Goal: Transaction & Acquisition: Purchase product/service

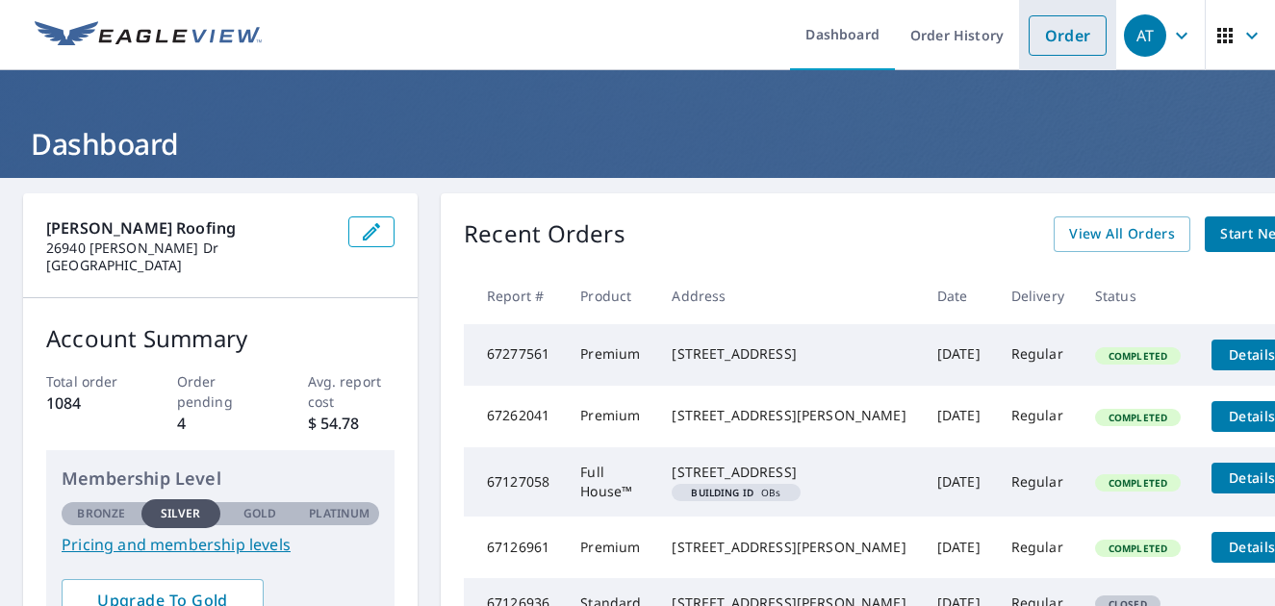
click at [1057, 37] on link "Order" at bounding box center [1068, 35] width 78 height 40
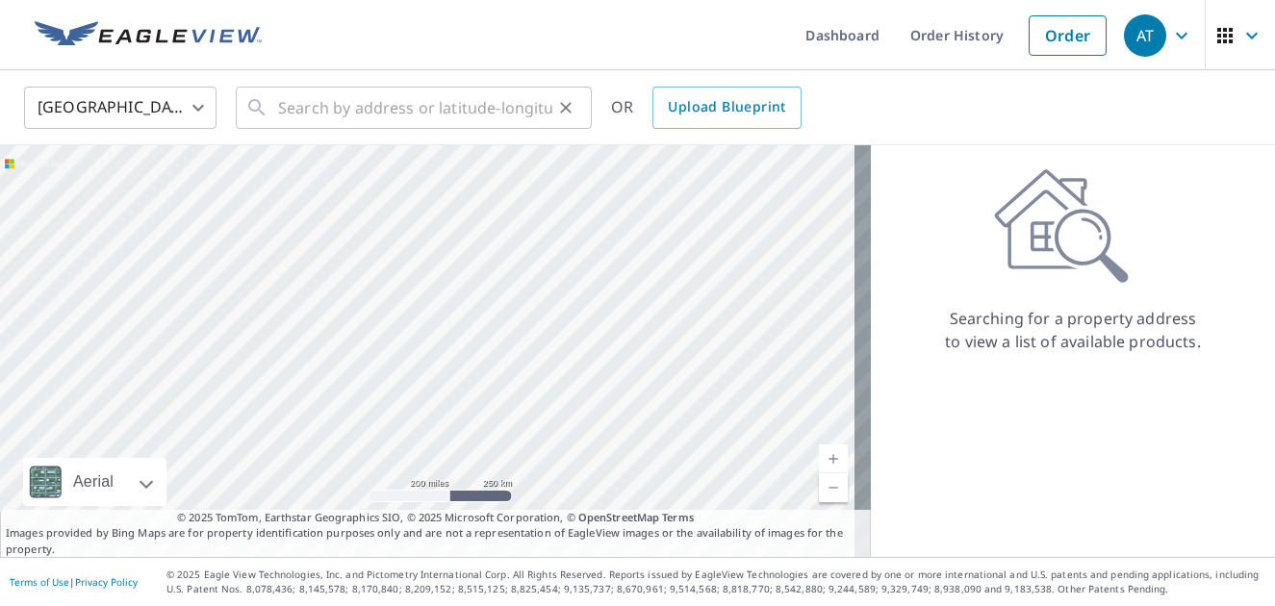
click at [264, 108] on icon at bounding box center [256, 107] width 23 height 23
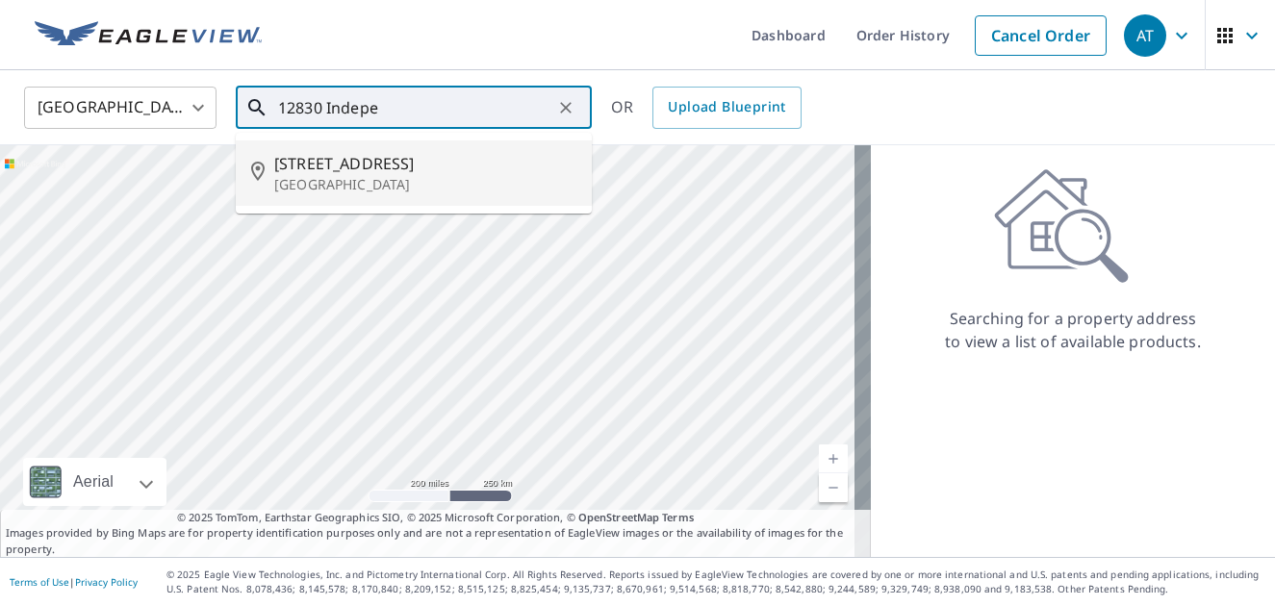
click at [308, 169] on span "[STREET_ADDRESS]" at bounding box center [425, 163] width 302 height 23
type input "[STREET_ADDRESS]"
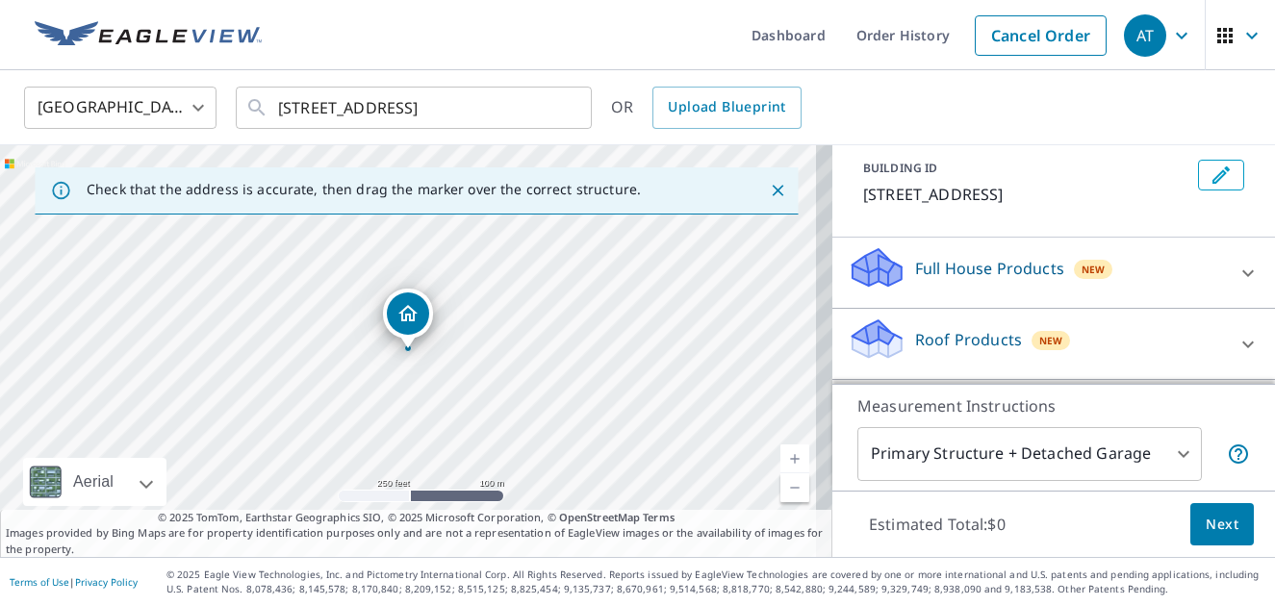
scroll to position [214, 0]
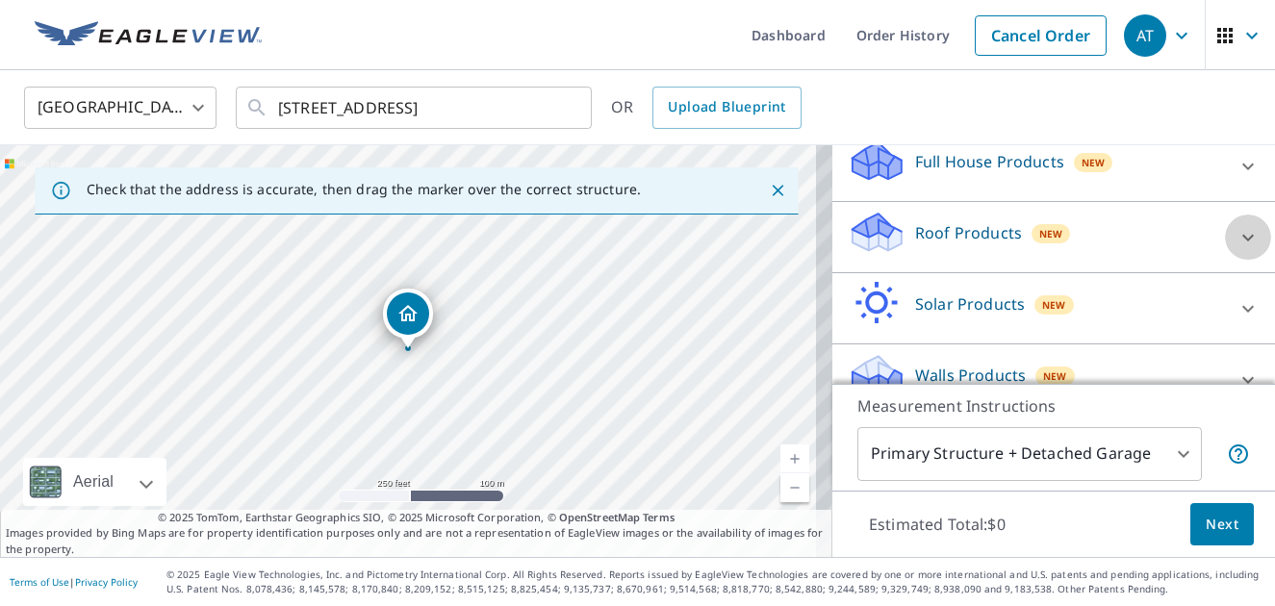
click at [1237, 249] on icon at bounding box center [1248, 237] width 23 height 23
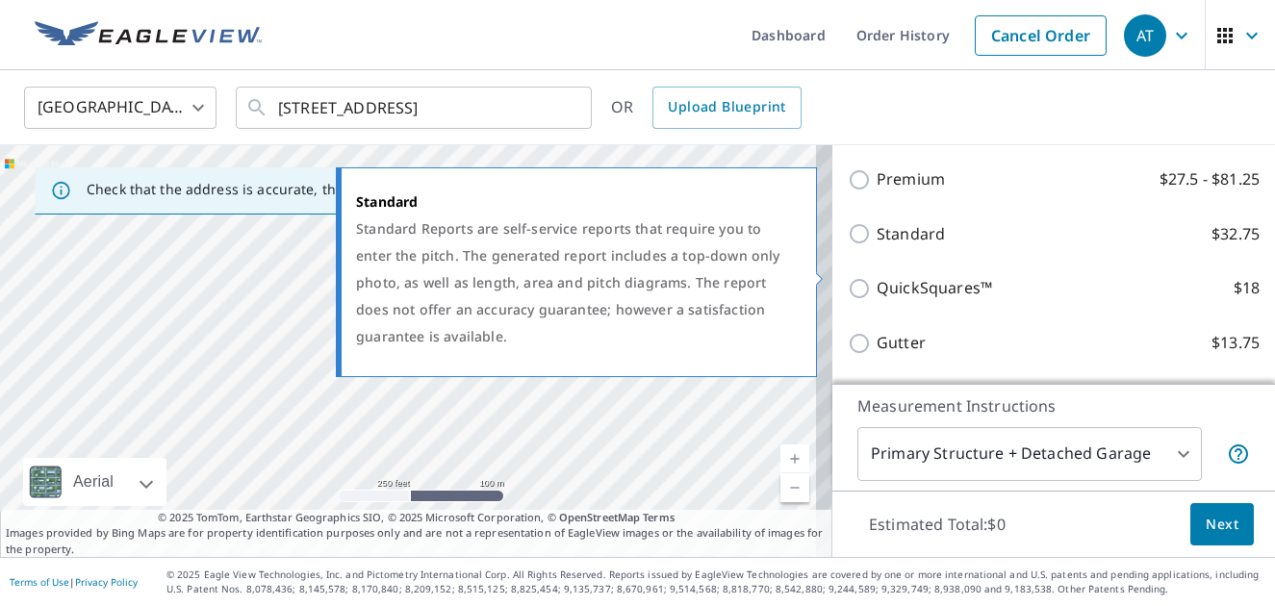
scroll to position [219, 0]
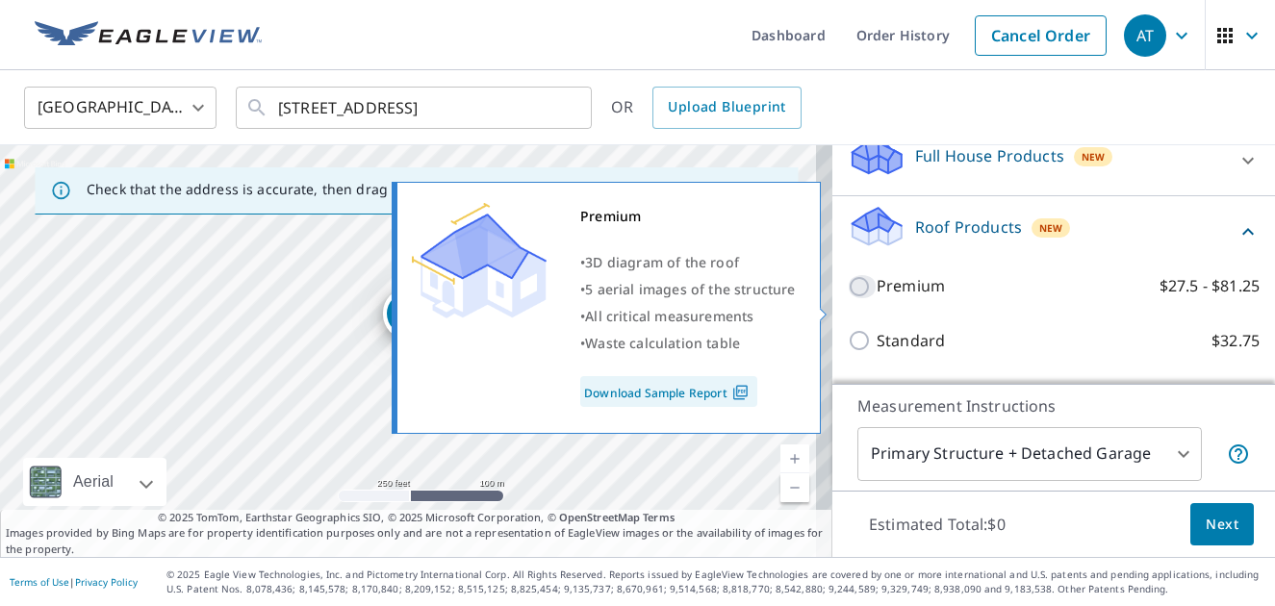
click at [848, 298] on input "Premium $27.5 - $81.25" at bounding box center [862, 286] width 29 height 23
checkbox input "true"
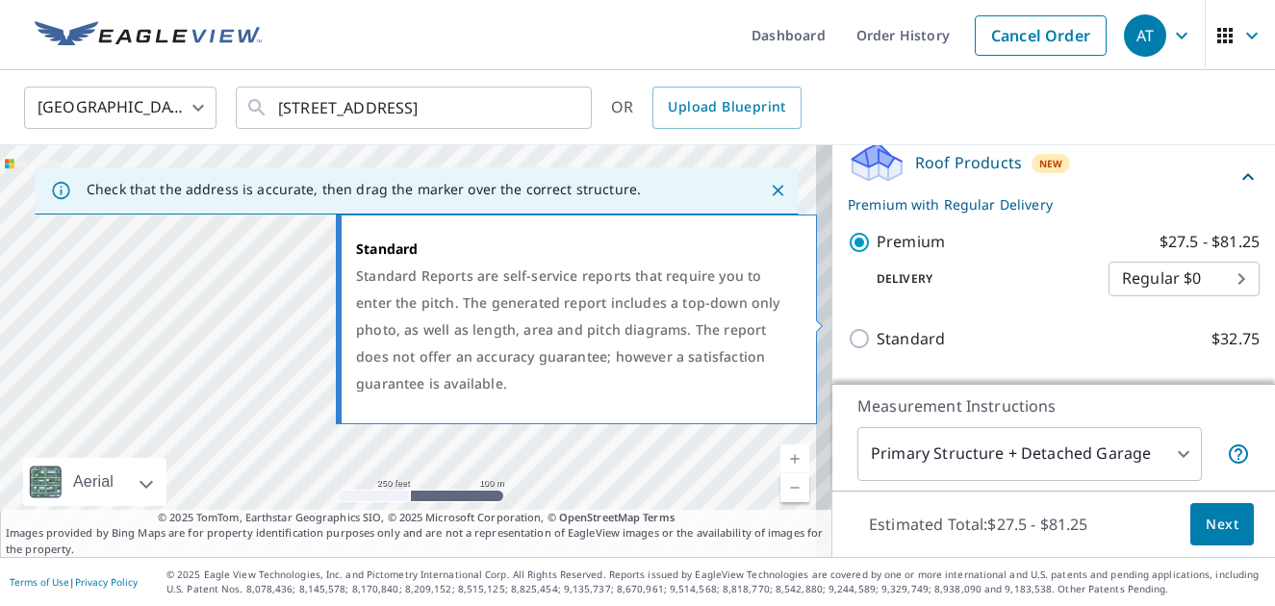
scroll to position [326, 0]
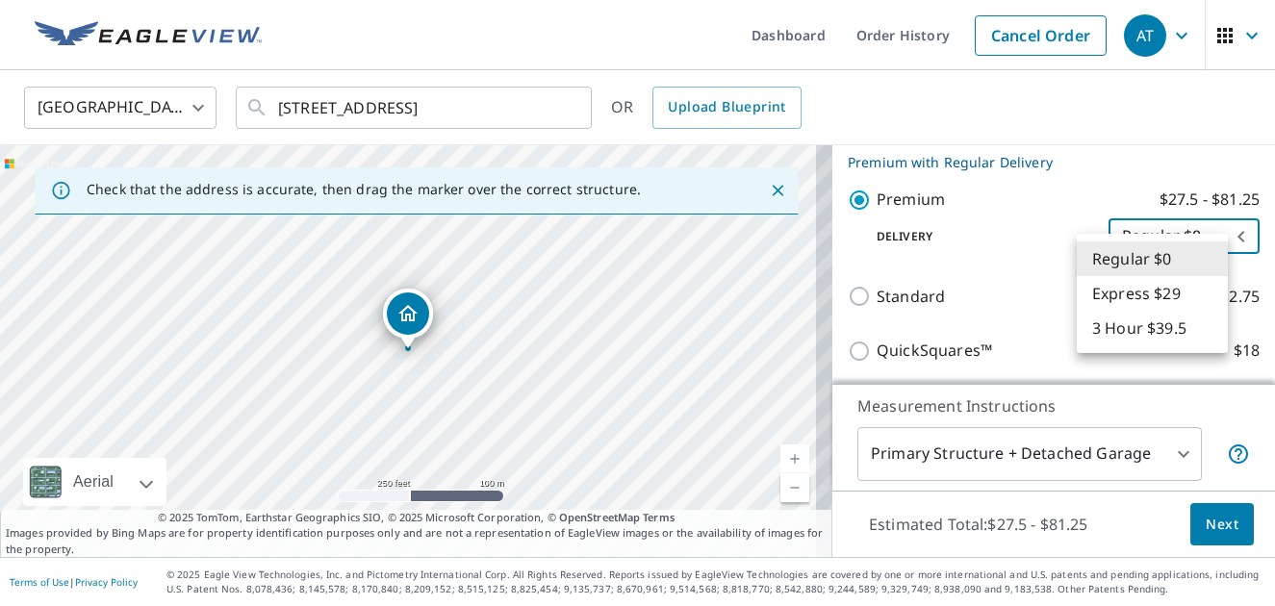
click at [1210, 262] on body "AT AT Dashboard Order History Cancel Order AT [GEOGRAPHIC_DATA] [GEOGRAPHIC_DAT…" at bounding box center [637, 303] width 1275 height 606
click at [1189, 322] on li "3 Hour $39.5" at bounding box center [1152, 328] width 151 height 35
type input "7"
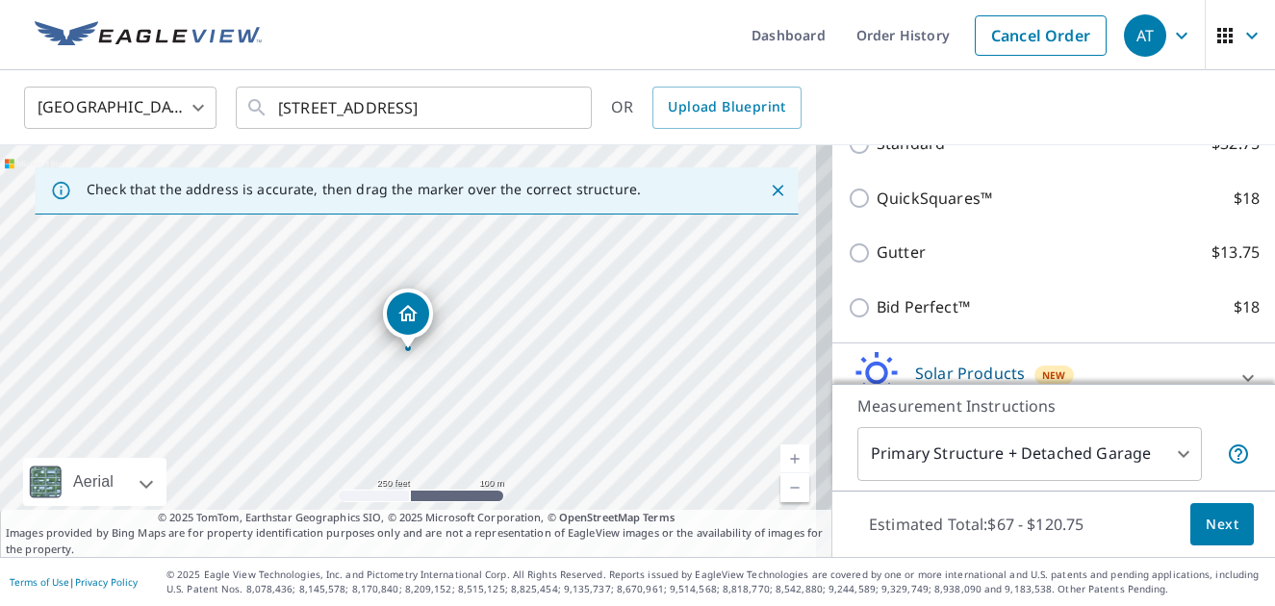
scroll to position [647, 0]
click at [1213, 518] on span "Next" at bounding box center [1222, 525] width 33 height 24
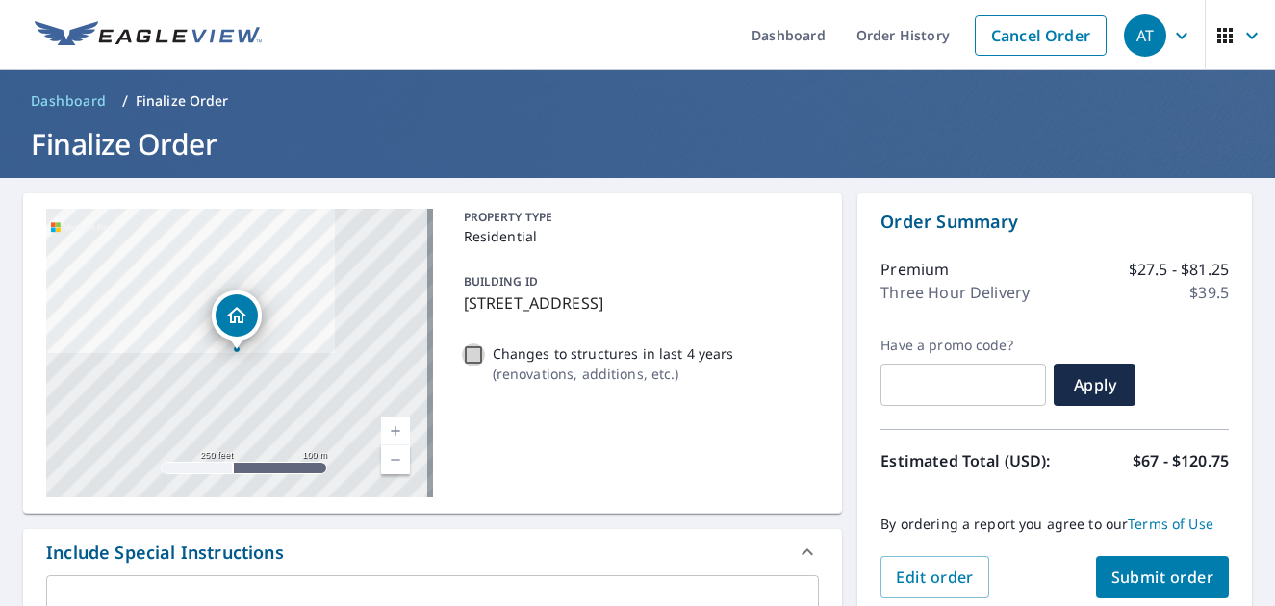
click at [469, 367] on input "Changes to structures in last 4 years ( renovations, additions, etc. )" at bounding box center [473, 355] width 23 height 23
checkbox input "true"
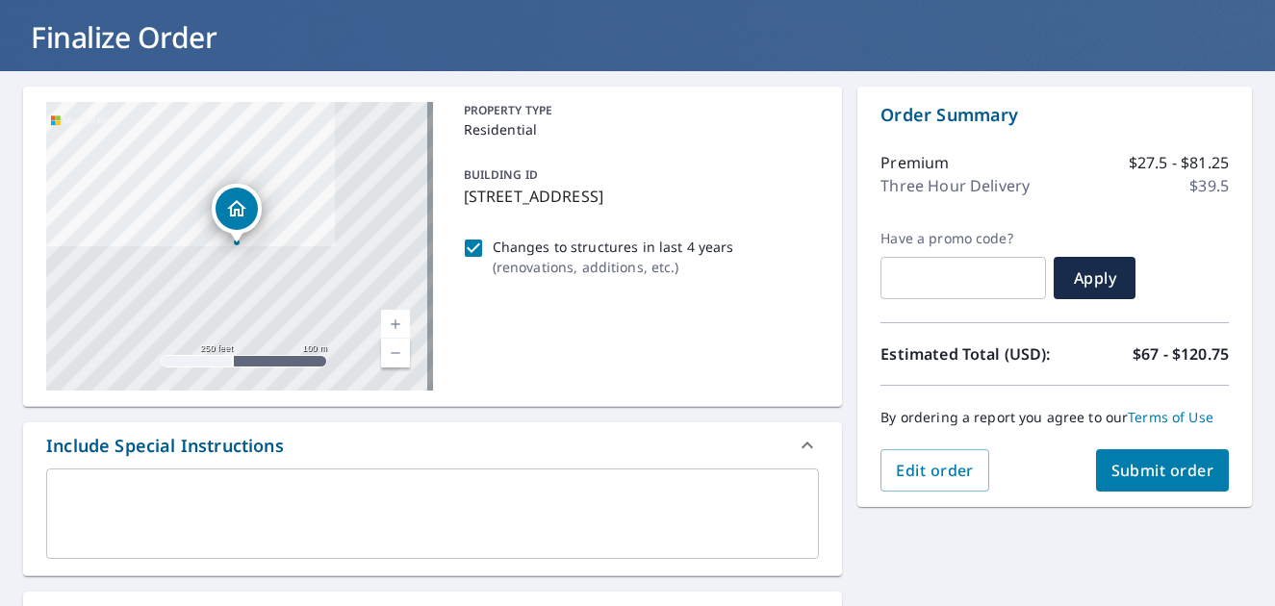
scroll to position [214, 0]
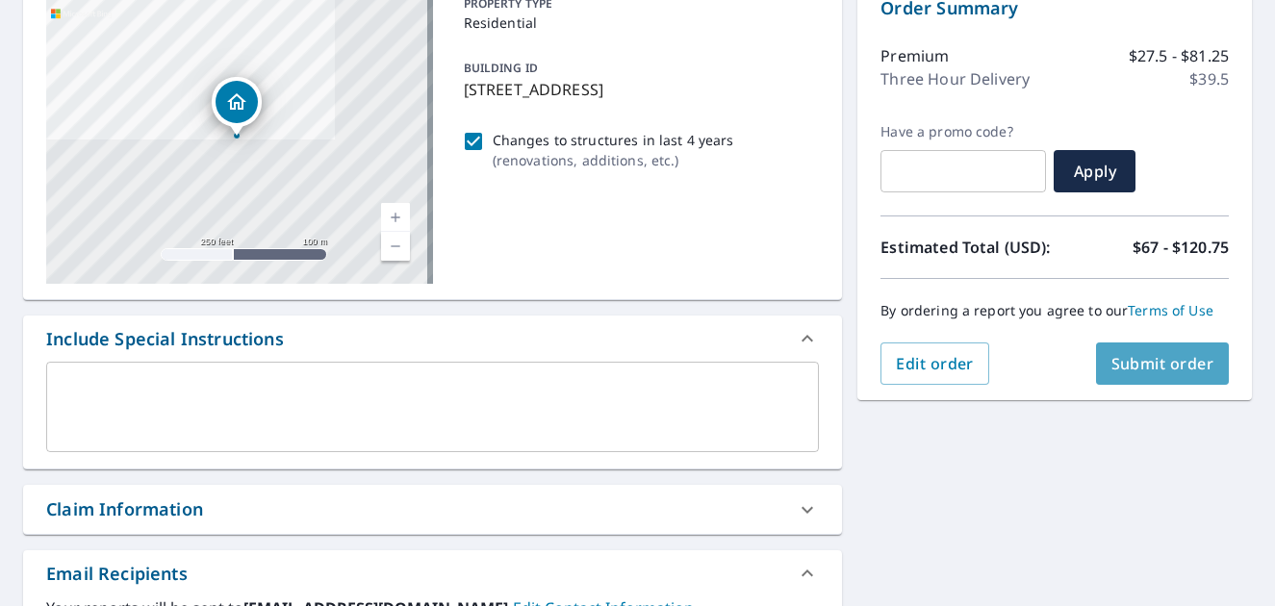
click at [1121, 364] on span "Submit order" at bounding box center [1163, 363] width 103 height 21
checkbox input "true"
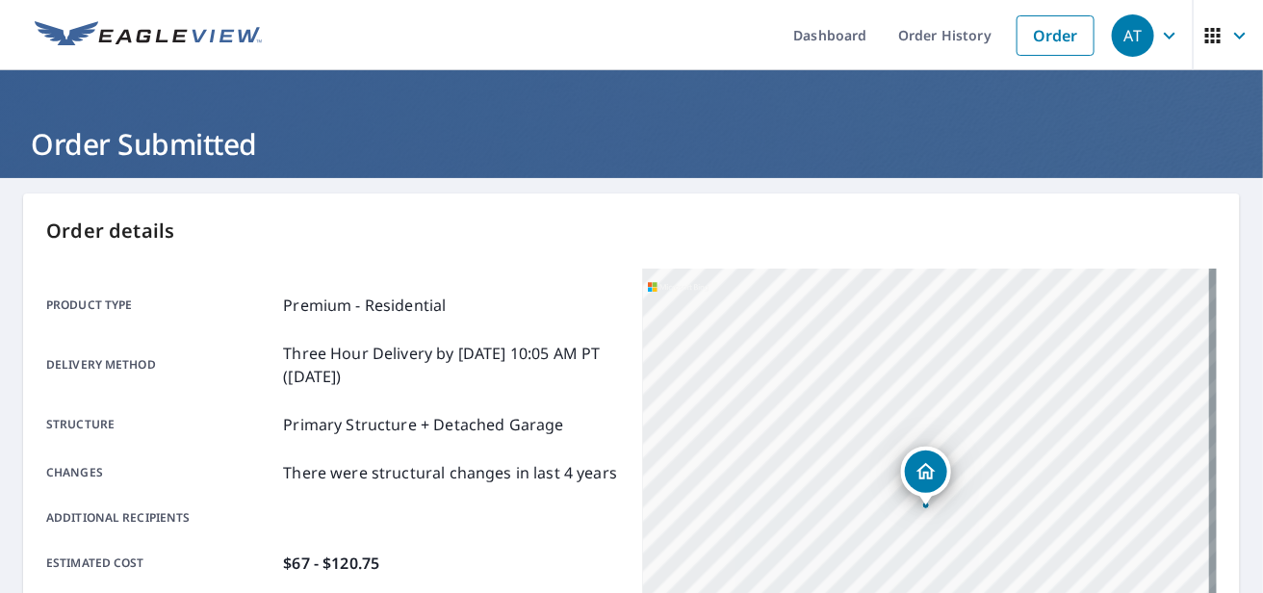
drag, startPoint x: 843, startPoint y: 227, endPoint x: 1001, endPoint y: 181, distance: 164.5
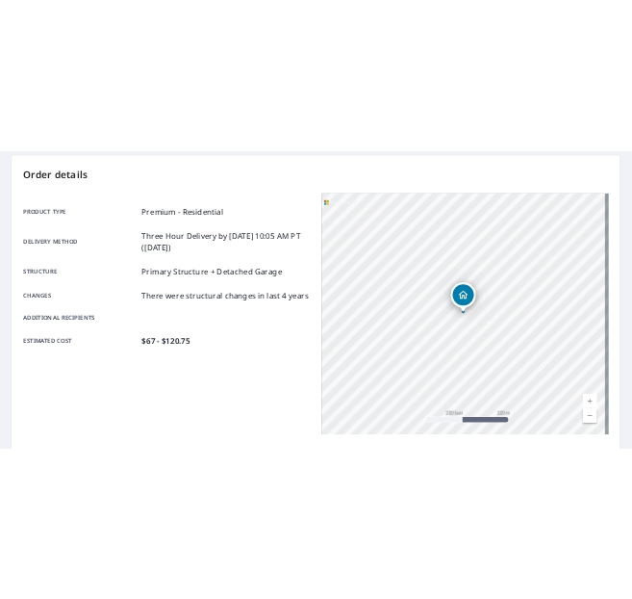
scroll to position [9, 0]
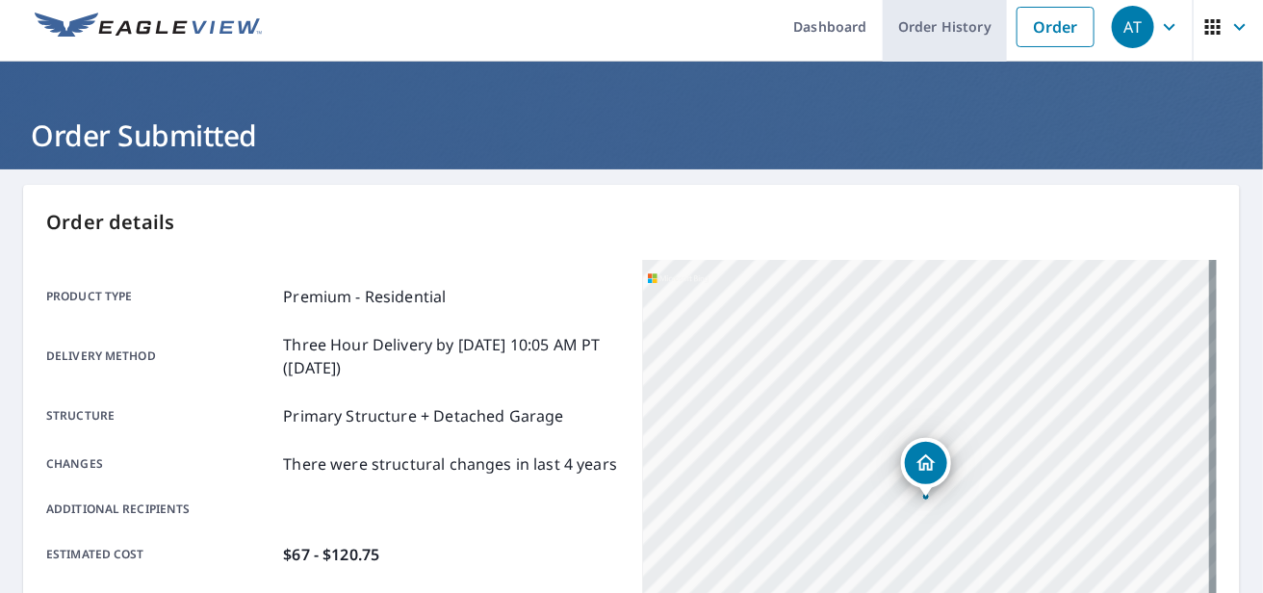
click at [919, 12] on link "Order History" at bounding box center [945, 26] width 124 height 70
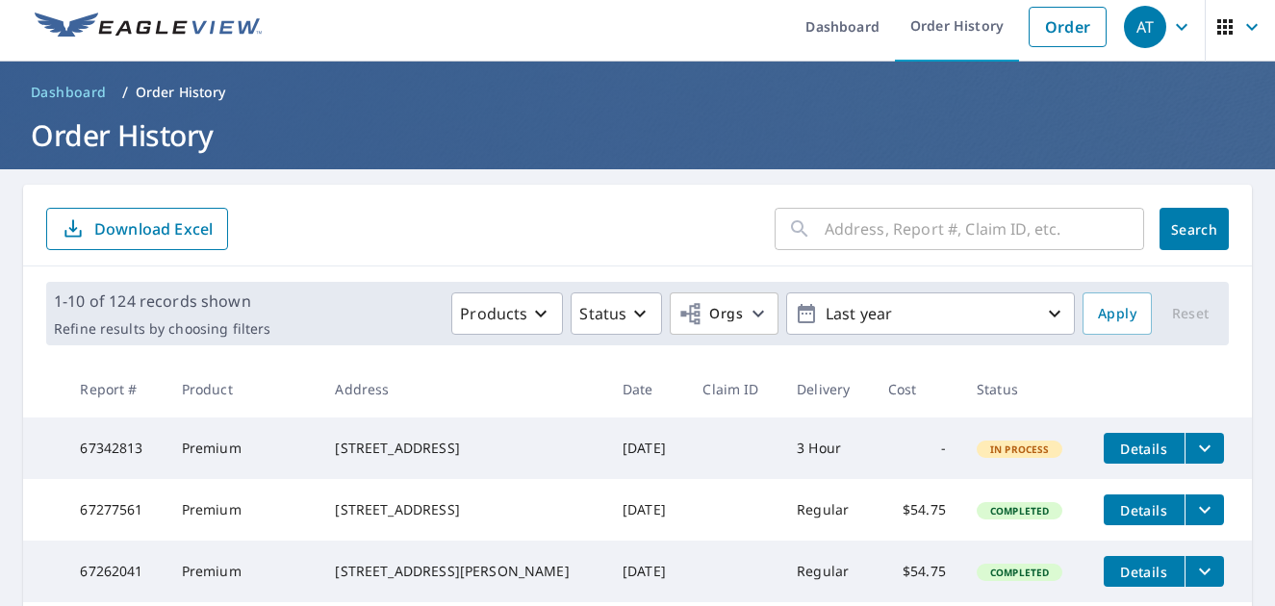
click at [371, 458] on div "[STREET_ADDRESS]" at bounding box center [463, 448] width 257 height 19
click at [1127, 442] on span "Details" at bounding box center [1145, 449] width 58 height 18
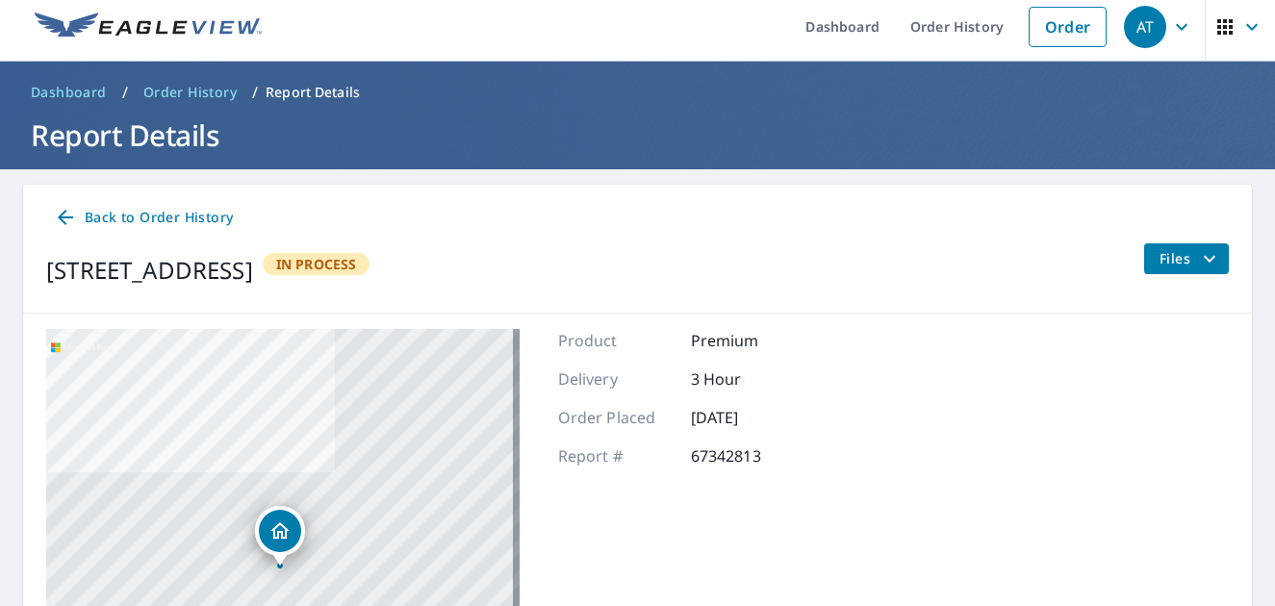
click at [1198, 266] on icon "filesDropdownBtn-67342813" at bounding box center [1209, 258] width 23 height 23
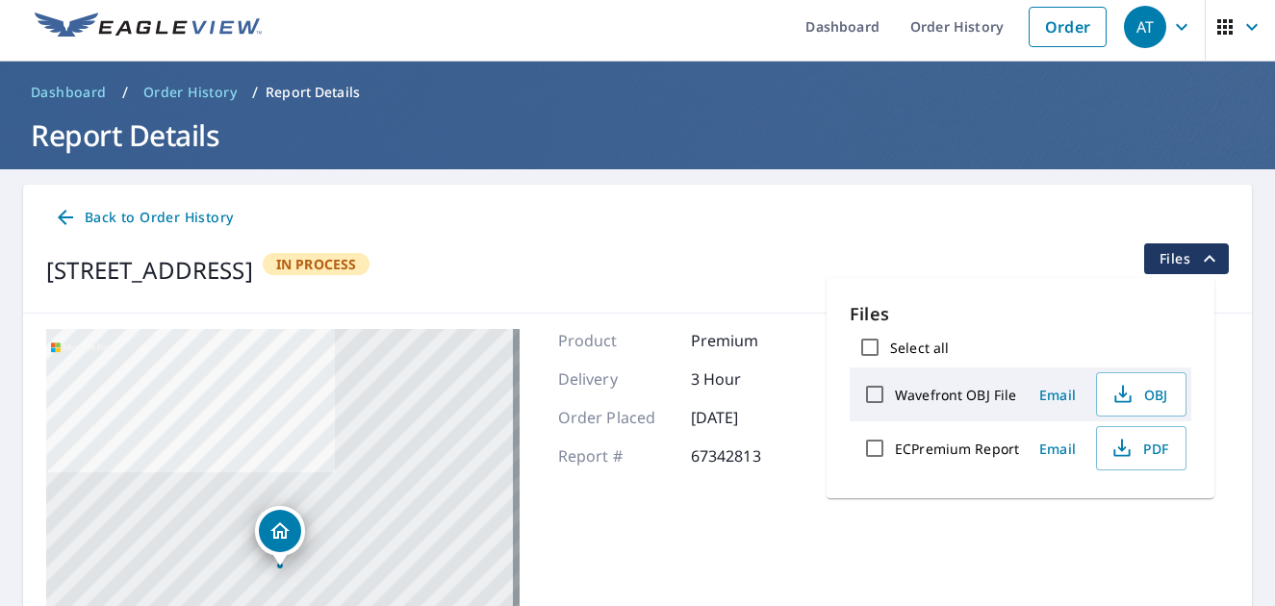
click at [879, 446] on input "ECPremium Report" at bounding box center [875, 448] width 40 height 40
checkbox input "true"
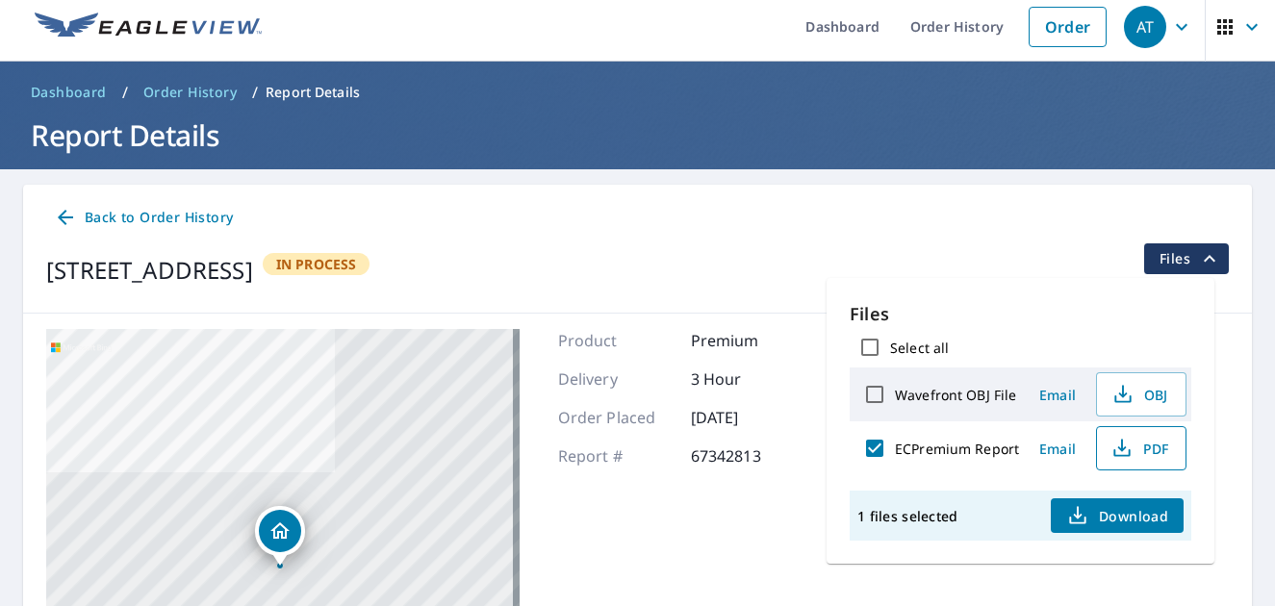
click at [1125, 445] on icon "button" at bounding box center [1122, 448] width 23 height 23
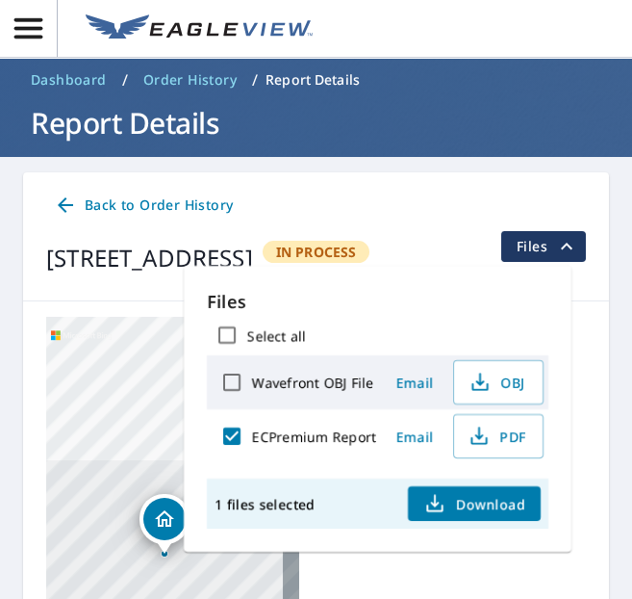
click at [511, 440] on span "PDF" at bounding box center [497, 436] width 62 height 23
